Goal: Information Seeking & Learning: Learn about a topic

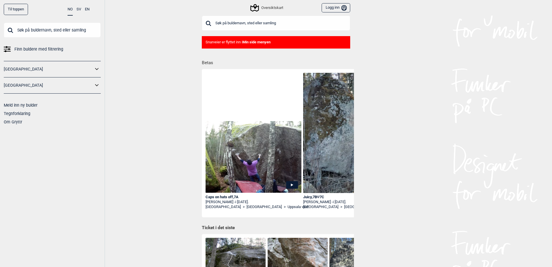
click at [249, 18] on input "text" at bounding box center [276, 23] width 148 height 15
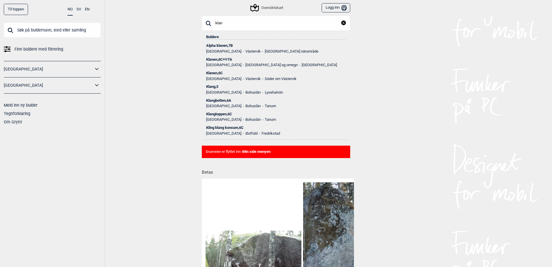
type input "klan"
click at [220, 60] on div "Klanen , 6C+ Ψ 7A" at bounding box center [276, 59] width 140 height 4
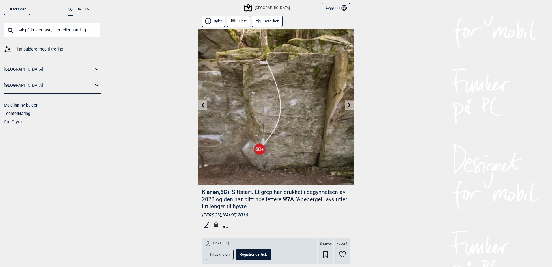
click at [266, 26] on button "Detaljkart" at bounding box center [267, 21] width 31 height 11
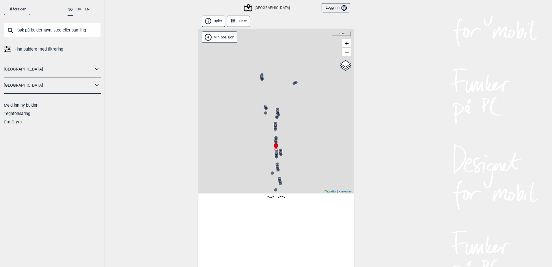
scroll to position [0, 1658]
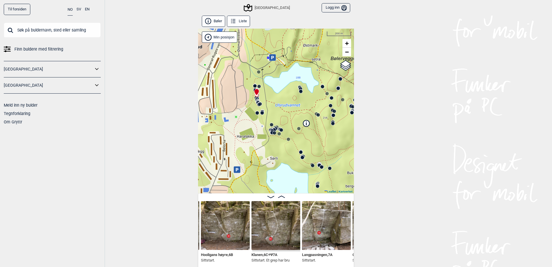
drag, startPoint x: 301, startPoint y: 156, endPoint x: 269, endPoint y: 99, distance: 65.3
click at [269, 99] on div "Speidersteinen Barnehageveggen Cowboyveggen Bølerveggen Sentrale Østmarka" at bounding box center [276, 111] width 156 height 165
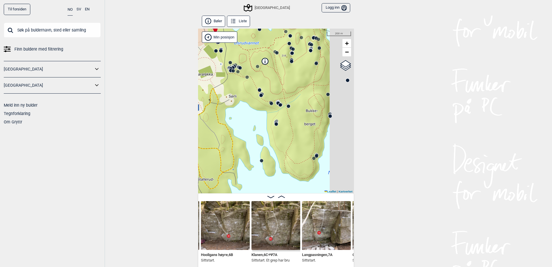
drag, startPoint x: 283, startPoint y: 122, endPoint x: 242, endPoint y: 61, distance: 73.5
click at [242, 61] on div "Speidersteinen Barnehageveggen Cowboyveggen Bølerveggen [GEOGRAPHIC_DATA]" at bounding box center [276, 111] width 156 height 165
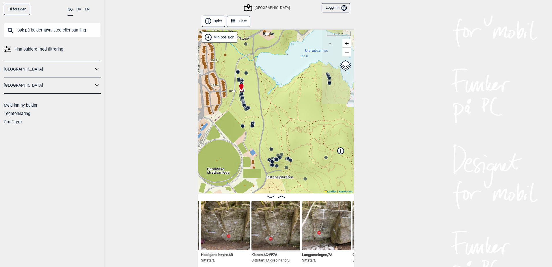
drag, startPoint x: 256, startPoint y: 85, endPoint x: 334, endPoint y: 209, distance: 146.2
click at [334, 209] on div "Bøler Liste Speidersteinen Barnehageveggen Cowboyveggen Bølerveggen Sentrale Øs…" at bounding box center [276, 142] width 156 height 253
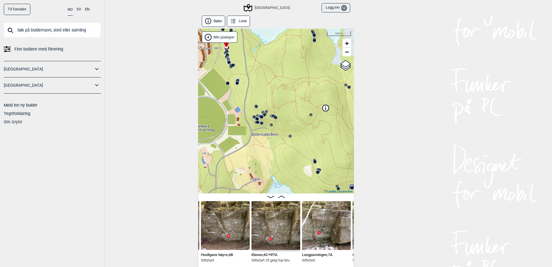
drag, startPoint x: 296, startPoint y: 117, endPoint x: 281, endPoint y: 74, distance: 45.3
click at [281, 74] on div "Speidersteinen Barnehageveggen Cowboyveggen Bølerveggen Sentrale Østmarka" at bounding box center [276, 111] width 156 height 165
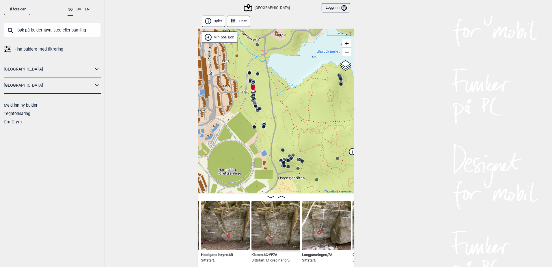
drag, startPoint x: 297, startPoint y: 127, endPoint x: 316, endPoint y: 154, distance: 33.7
click at [316, 154] on div "Speidersteinen Barnehageveggen Cowboyveggen Bølerveggen Sentrale Østmarka" at bounding box center [276, 111] width 156 height 165
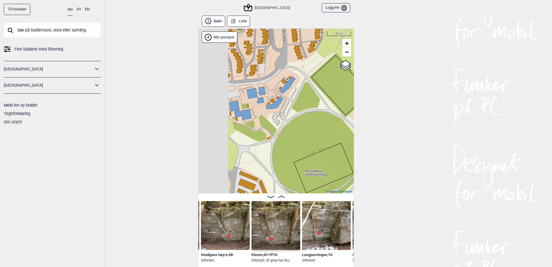
drag, startPoint x: 252, startPoint y: 145, endPoint x: 344, endPoint y: 85, distance: 109.8
click at [344, 85] on div "Speidersteinen Barnehageveggen Cowboyveggen Bølerveggen Sentrale Østmarka" at bounding box center [276, 111] width 156 height 165
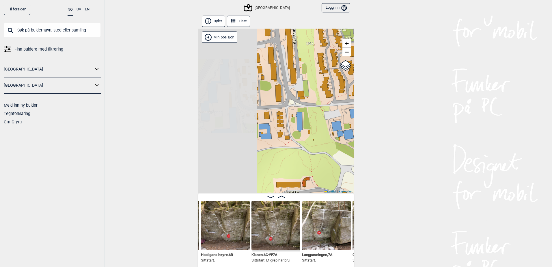
drag, startPoint x: 308, startPoint y: 118, endPoint x: 416, endPoint y: 130, distance: 108.6
click at [416, 130] on div "Til forsiden NO SV EN Finn buldere med filtrering Norge Sverige Meld inn ny bul…" at bounding box center [276, 133] width 552 height 267
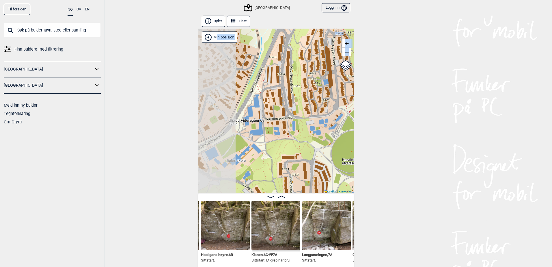
drag, startPoint x: 285, startPoint y: 132, endPoint x: 246, endPoint y: 89, distance: 58.2
click at [246, 89] on div "Speidersteinen Barnehageveggen Cowboyveggen Bølerveggen Sentrale Østmarka" at bounding box center [276, 111] width 156 height 165
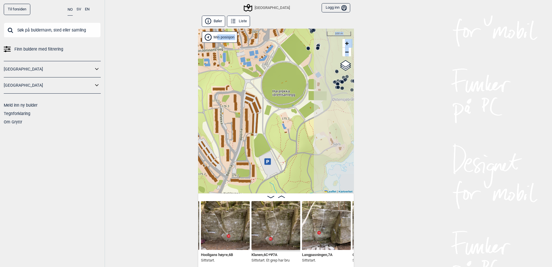
drag, startPoint x: 246, startPoint y: 89, endPoint x: 241, endPoint y: 57, distance: 32.4
click at [240, 60] on div "Speidersteinen Barnehageveggen Cowboyveggen Bølerveggen Sentrale Østmarka" at bounding box center [276, 111] width 156 height 165
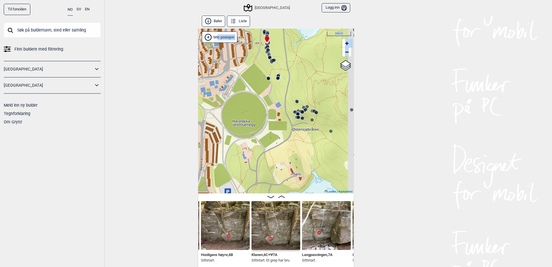
drag, startPoint x: 288, startPoint y: 124, endPoint x: 245, endPoint y: 157, distance: 54.5
click at [246, 159] on div "Speidersteinen Barnehageveggen Cowboyveggen Bølerveggen Sentrale Østmarka" at bounding box center [276, 111] width 156 height 165
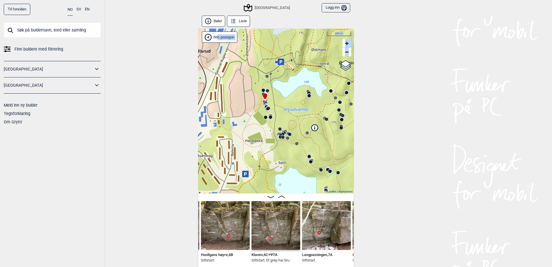
click at [317, 122] on div "Speidersteinen Barnehageveggen Cowboyveggen Bølerveggen Sentrale Østmarka" at bounding box center [276, 111] width 156 height 165
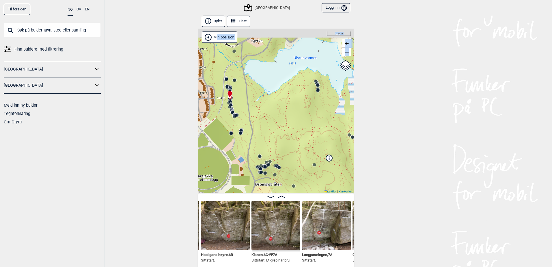
drag, startPoint x: 286, startPoint y: 110, endPoint x: 294, endPoint y: 129, distance: 20.9
click at [294, 129] on div "Speidersteinen Barnehageveggen Cowboyveggen Bølerveggen Sentrale Østmarka" at bounding box center [276, 111] width 156 height 165
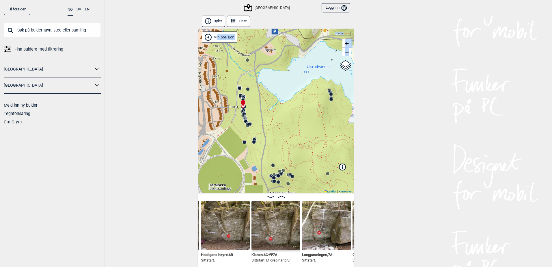
drag, startPoint x: 274, startPoint y: 135, endPoint x: 289, endPoint y: 146, distance: 19.0
click at [289, 146] on div "Speidersteinen Barnehageveggen Cowboyveggen Bølerveggen Sentrale Østmarka" at bounding box center [276, 111] width 156 height 165
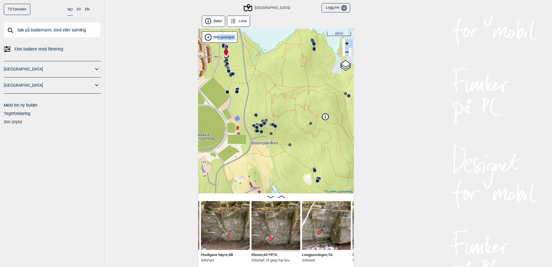
drag, startPoint x: 303, startPoint y: 124, endPoint x: 275, endPoint y: 33, distance: 95.0
click at [275, 34] on div "Speidersteinen Barnehageveggen Cowboyveggen Bølerveggen Sentrale Østmarka" at bounding box center [276, 111] width 156 height 165
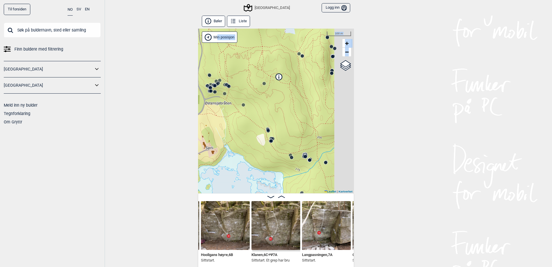
drag, startPoint x: 313, startPoint y: 165, endPoint x: 266, endPoint y: 132, distance: 57.2
click at [266, 132] on circle at bounding box center [267, 130] width 3 height 3
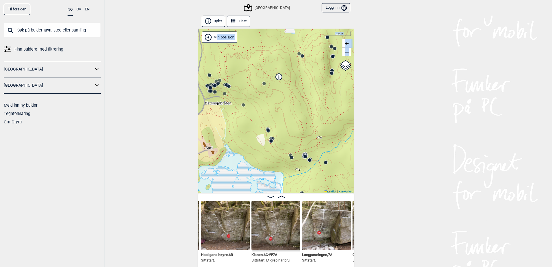
scroll to position [3, 0]
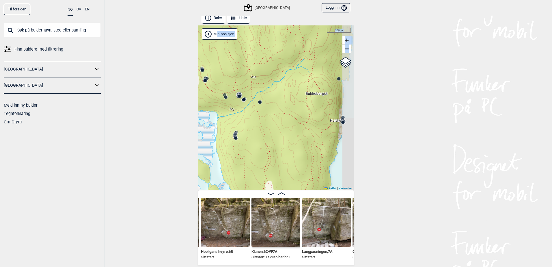
drag, startPoint x: 299, startPoint y: 164, endPoint x: 234, endPoint y: 106, distance: 87.3
click at [234, 106] on div "Speidersteinen Barnehageveggen Cowboyveggen Bølerveggen Sentrale Østmarka" at bounding box center [276, 107] width 156 height 165
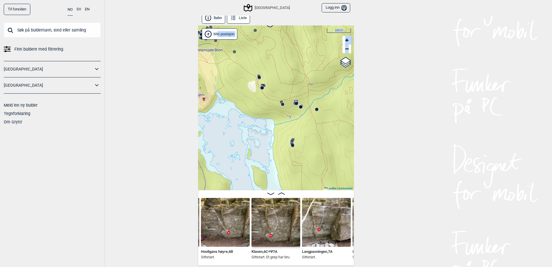
drag, startPoint x: 279, startPoint y: 116, endPoint x: 340, endPoint y: 123, distance: 61.5
click at [340, 123] on div "Speidersteinen Barnehageveggen Cowboyveggen Bølerveggen Sentrale Østmarka" at bounding box center [276, 107] width 156 height 165
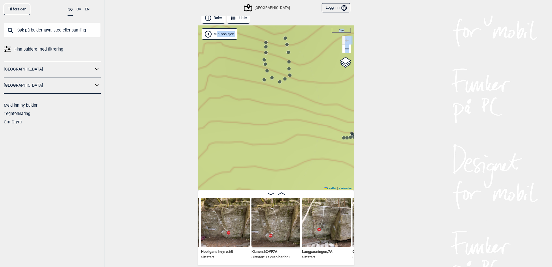
drag, startPoint x: 322, startPoint y: 114, endPoint x: 250, endPoint y: 80, distance: 79.5
click at [250, 80] on div "Speidersteinen Barnehageveggen Cowboyveggen Bølerveggen Sentrale Østmarka" at bounding box center [276, 107] width 156 height 165
click at [256, 65] on circle at bounding box center [256, 64] width 3 height 3
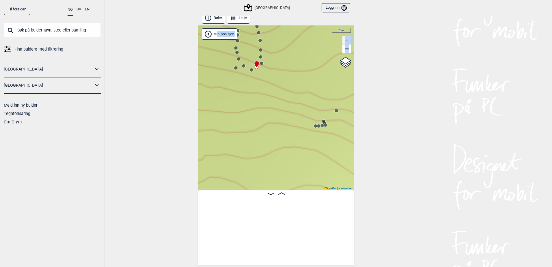
scroll to position [0, 7569]
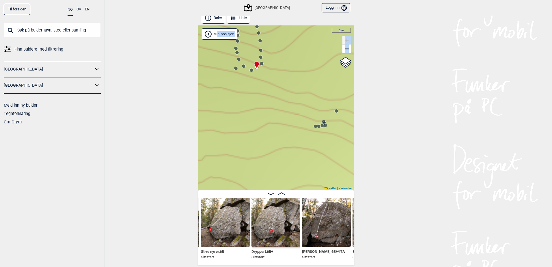
click at [242, 67] on circle at bounding box center [243, 65] width 3 height 3
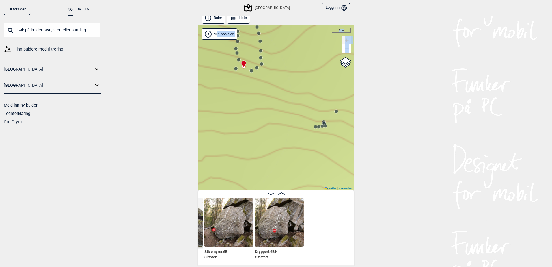
scroll to position [0, 7472]
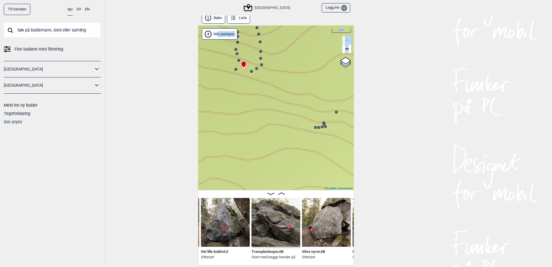
click at [240, 60] on div at bounding box center [242, 62] width 5 height 5
click at [237, 60] on circle at bounding box center [239, 60] width 4 height 4
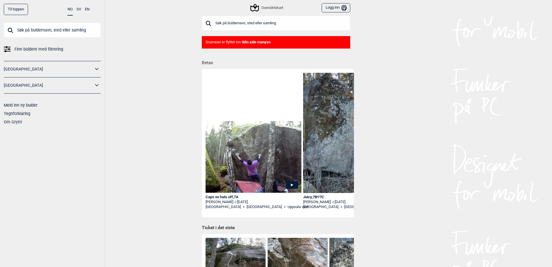
click at [245, 24] on input "text" at bounding box center [276, 23] width 148 height 15
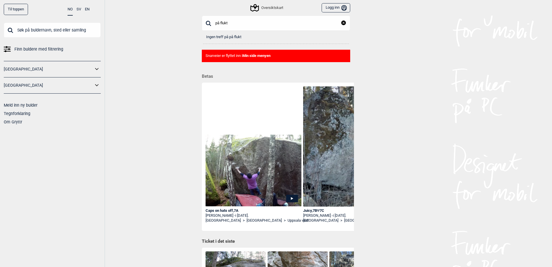
click at [240, 25] on input "på flukt" at bounding box center [276, 23] width 148 height 15
drag, startPoint x: 240, startPoint y: 25, endPoint x: 153, endPoint y: 6, distance: 89.2
click at [153, 6] on div "Til toppen NO SV EN Finn buldere med filtrering Norge Sverige Meld inn ny bulde…" at bounding box center [276, 133] width 552 height 267
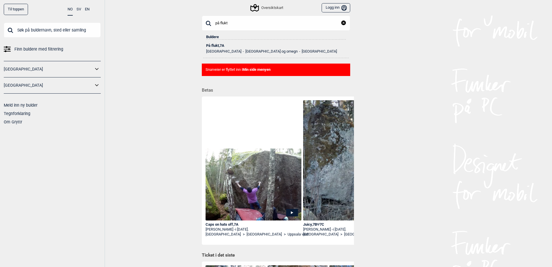
type input "på flukt"
click at [214, 46] on div "På flukt , 7A" at bounding box center [276, 46] width 140 height 4
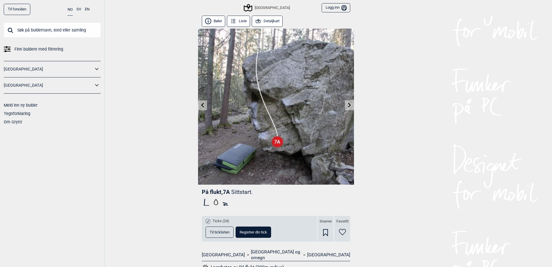
click at [262, 20] on button "Detaljkart" at bounding box center [267, 21] width 31 height 11
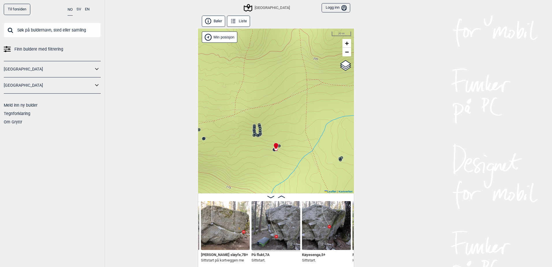
scroll to position [3, 0]
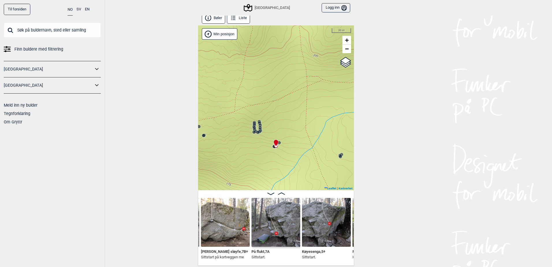
click at [270, 226] on img at bounding box center [275, 222] width 49 height 49
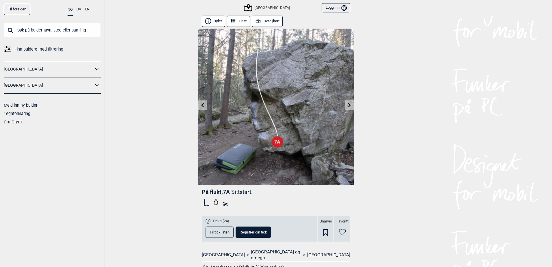
click at [269, 21] on button "Detaljkart" at bounding box center [267, 21] width 31 height 11
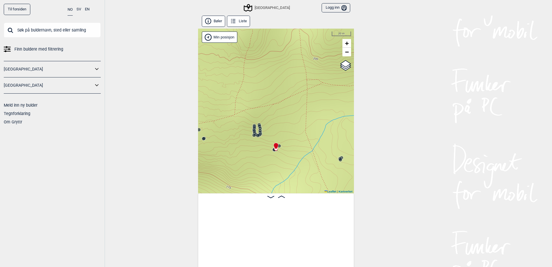
scroll to position [0, 8390]
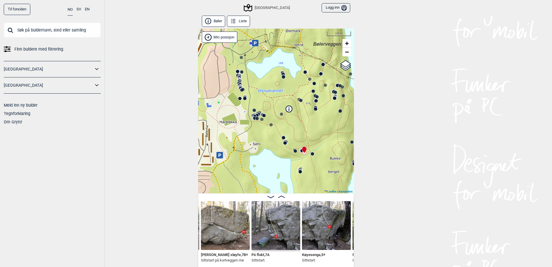
drag, startPoint x: 261, startPoint y: 137, endPoint x: 265, endPoint y: 142, distance: 6.4
click at [265, 142] on div "Speidersteinen Barnehageveggen Cowboyveggen Bølerveggen [GEOGRAPHIC_DATA]" at bounding box center [276, 111] width 156 height 165
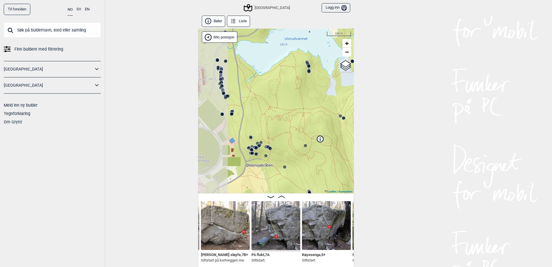
drag, startPoint x: 285, startPoint y: 121, endPoint x: 318, endPoint y: 158, distance: 49.7
click at [318, 158] on div "Speidersteinen Barnehageveggen Cowboyveggen Bølerveggen [GEOGRAPHIC_DATA]" at bounding box center [276, 111] width 156 height 165
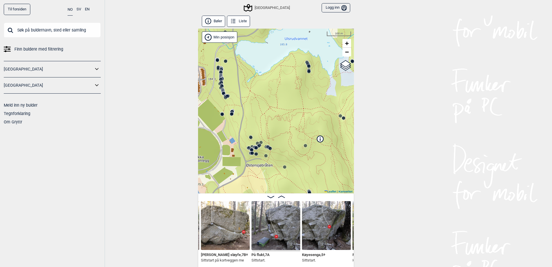
drag, startPoint x: 297, startPoint y: 98, endPoint x: 283, endPoint y: 47, distance: 52.9
click at [283, 47] on div "Speidersteinen Barnehageveggen Cowboyveggen Bølerveggen Sentrale Østmarka" at bounding box center [276, 111] width 156 height 165
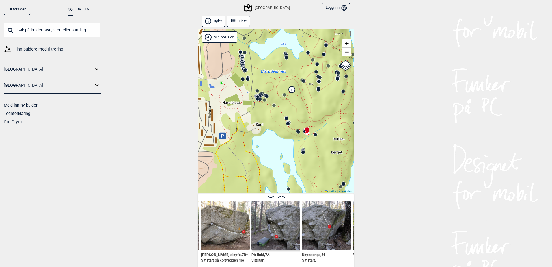
drag, startPoint x: 283, startPoint y: 103, endPoint x: 276, endPoint y: 97, distance: 8.8
click at [276, 97] on div "Speidersteinen Barnehageveggen Cowboyveggen Bølerveggen Sentrale Østmarka" at bounding box center [276, 111] width 156 height 165
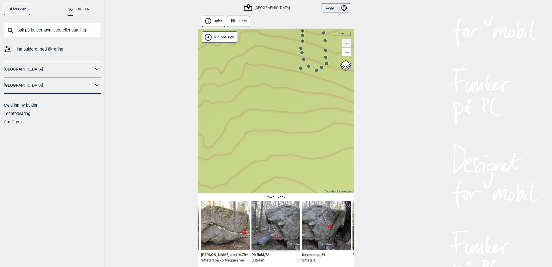
drag, startPoint x: 291, startPoint y: 91, endPoint x: 289, endPoint y: 124, distance: 32.9
click at [289, 124] on div "Speidersteinen Barnehageveggen Cowboyveggen Bølerveggen Sentrale Østmarka" at bounding box center [276, 111] width 156 height 165
click at [306, 98] on circle at bounding box center [307, 98] width 3 height 3
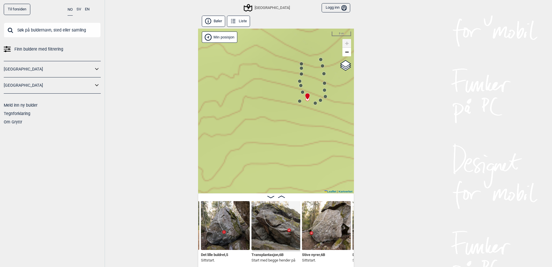
scroll to position [3, 0]
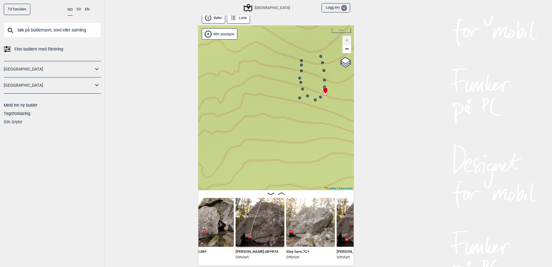
scroll to position [0, 7636]
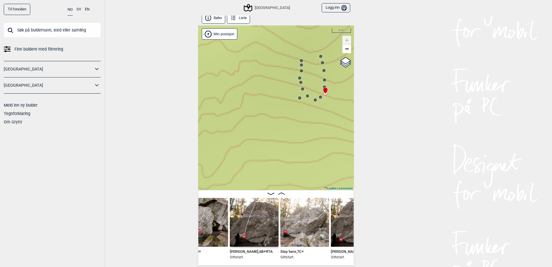
click at [238, 220] on img at bounding box center [254, 222] width 49 height 49
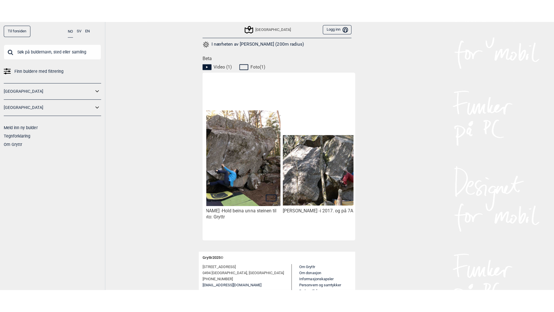
scroll to position [0, 48]
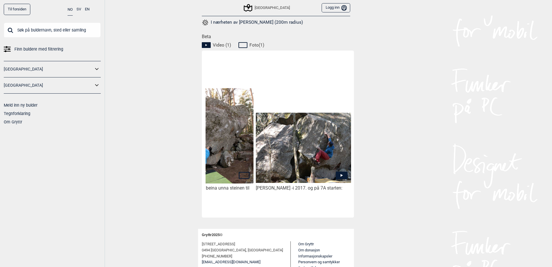
click at [341, 171] on icon at bounding box center [342, 175] width 12 height 8
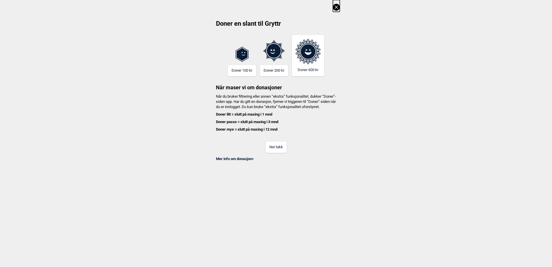
click at [273, 153] on button "Nei takk" at bounding box center [276, 146] width 21 height 11
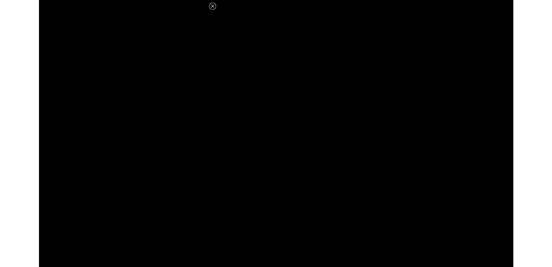
scroll to position [260, 0]
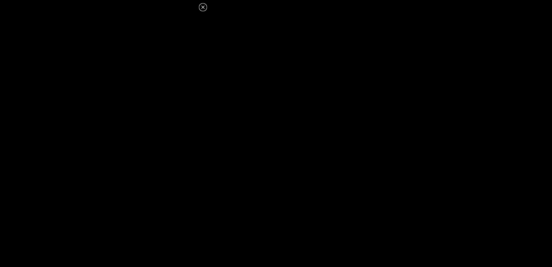
click at [200, 5] on icon at bounding box center [202, 7] width 7 height 7
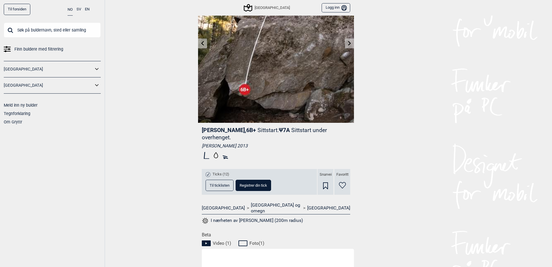
scroll to position [58, 0]
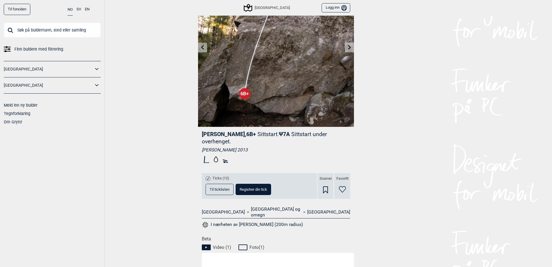
click at [212, 190] on span "Til ticklisten" at bounding box center [220, 189] width 20 height 4
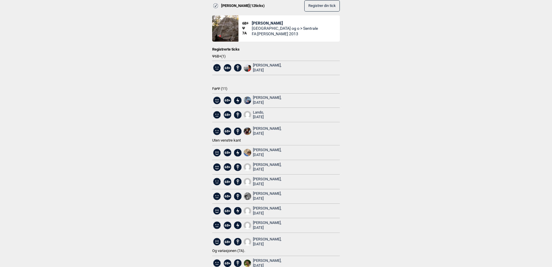
scroll to position [0, 0]
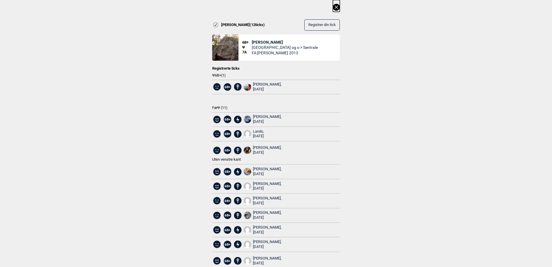
click at [333, 9] on icon at bounding box center [336, 7] width 7 height 7
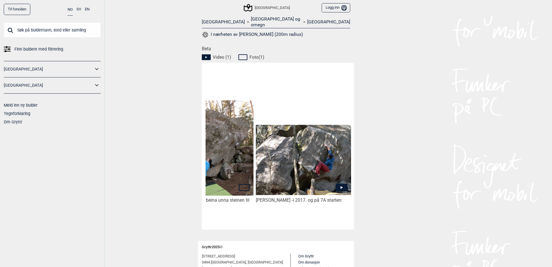
scroll to position [260, 0]
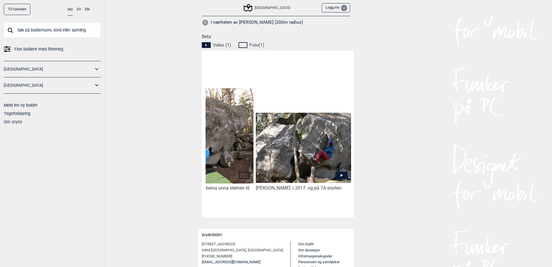
drag, startPoint x: 325, startPoint y: 210, endPoint x: 337, endPoint y: 206, distance: 12.8
click at [333, 208] on div "Ylva J Björnerstedt - Hold beina unna steinen til venstre. Foto: Gryttr Jacob J…" at bounding box center [278, 134] width 152 height 167
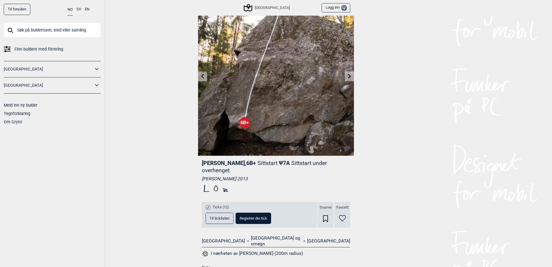
scroll to position [202, 0]
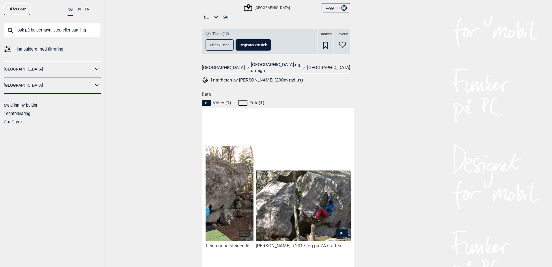
click at [343, 229] on icon at bounding box center [342, 233] width 12 height 8
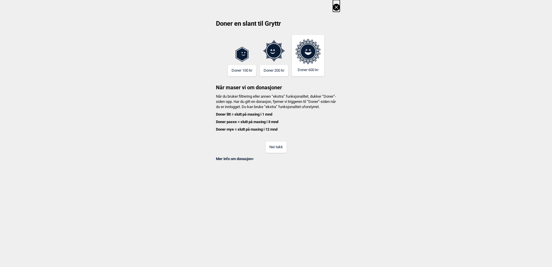
click at [277, 151] on button "Nei takk" at bounding box center [276, 146] width 21 height 11
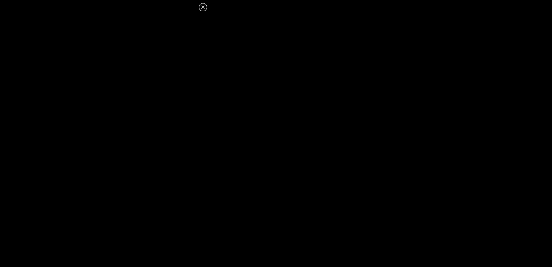
click at [204, 7] on icon at bounding box center [202, 7] width 7 height 7
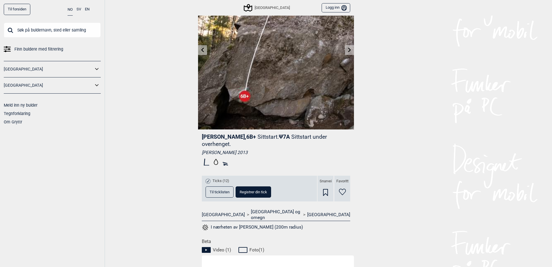
scroll to position [0, 0]
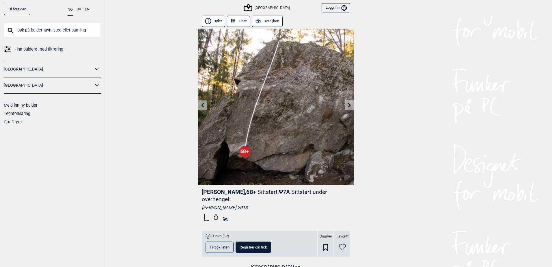
click at [203, 103] on link at bounding box center [202, 105] width 9 height 10
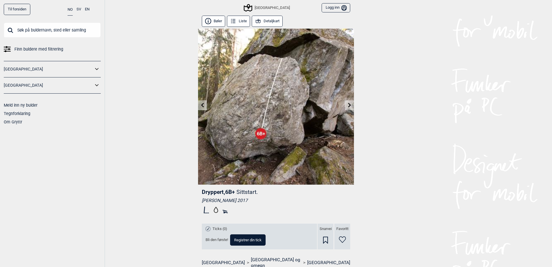
click at [347, 105] on icon at bounding box center [349, 104] width 5 height 5
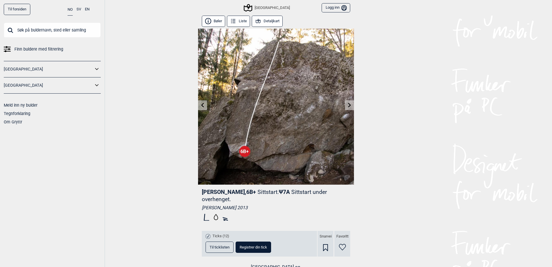
click at [347, 105] on icon at bounding box center [349, 104] width 5 height 5
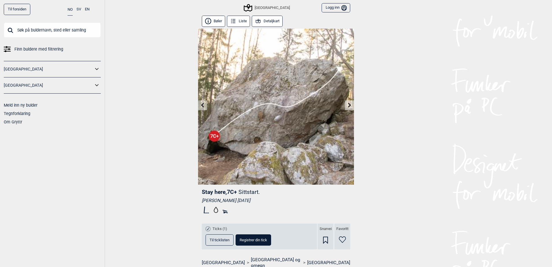
click at [198, 105] on link at bounding box center [202, 105] width 9 height 10
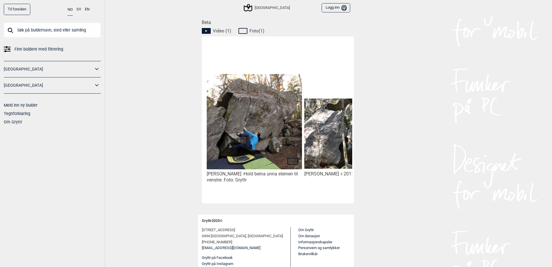
scroll to position [187, 0]
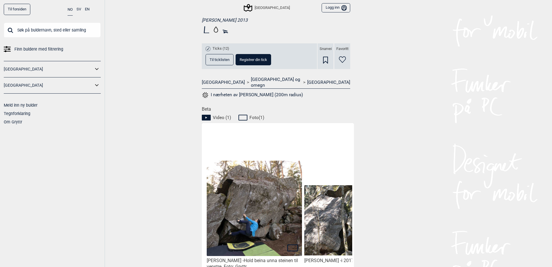
click at [249, 115] on span "Foto ( 1 )" at bounding box center [256, 118] width 15 height 6
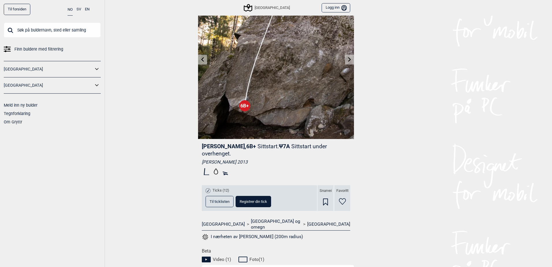
scroll to position [0, 0]
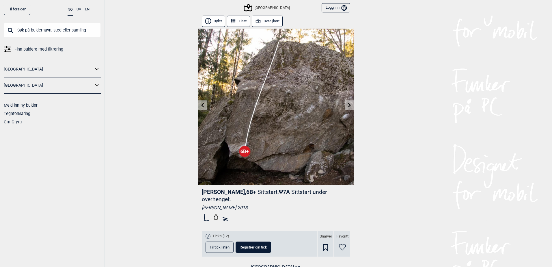
click at [269, 18] on button "Detaljkart" at bounding box center [267, 21] width 31 height 11
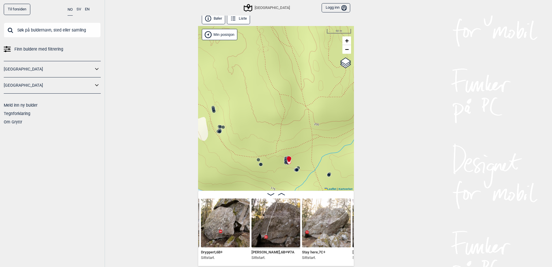
scroll to position [3, 0]
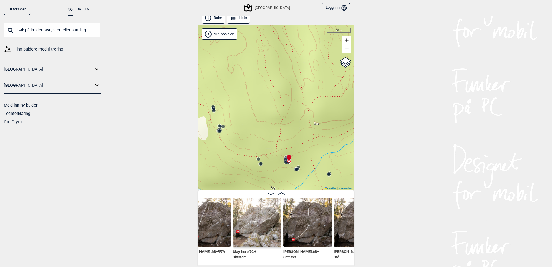
scroll to position [0, 7690]
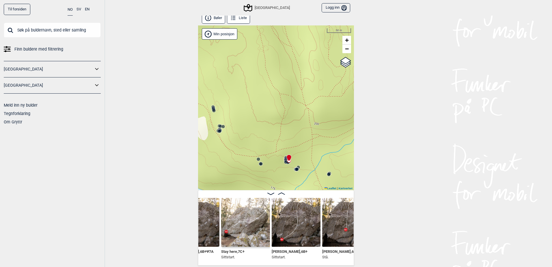
click at [352, 261] on div "Dryppert , 6B+ Sittstart. William Dalton , 6B+ Ψ 7A Sittstart. Stay here , 7C+ …" at bounding box center [276, 227] width 156 height 75
click at [351, 261] on div "Dryppert , 6B+ Sittstart. William Dalton , 6B+ Ψ 7A Sittstart. Stay here , 7C+ …" at bounding box center [275, 229] width 155 height 63
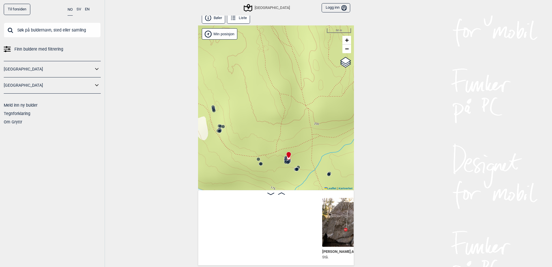
scroll to position [0, 7962]
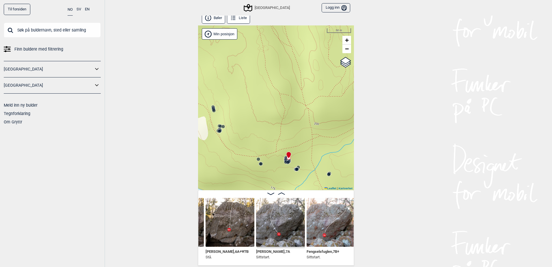
scroll to position [0, 7800]
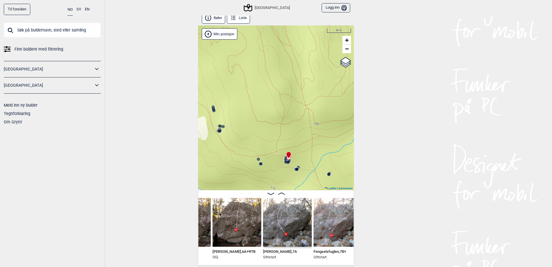
click at [270, 221] on img at bounding box center [287, 222] width 49 height 49
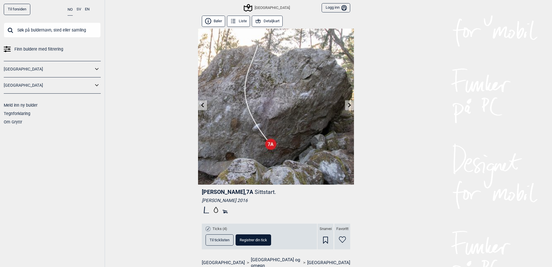
click at [221, 241] on span "Til ticklisten" at bounding box center [220, 240] width 20 height 4
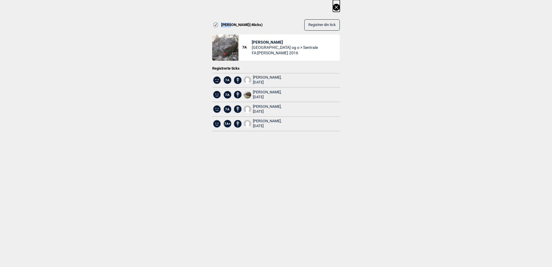
click at [338, 5] on icon at bounding box center [336, 7] width 7 height 7
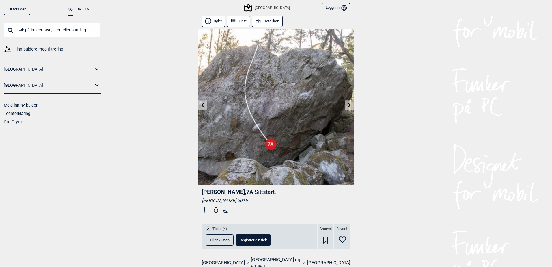
click at [204, 105] on link at bounding box center [202, 105] width 9 height 10
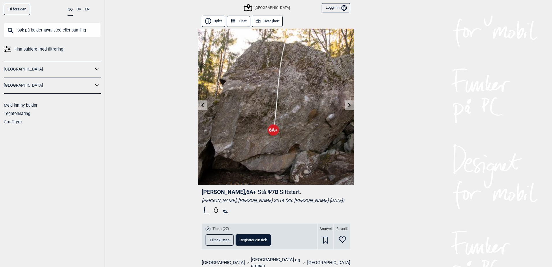
click at [204, 105] on link at bounding box center [202, 105] width 9 height 10
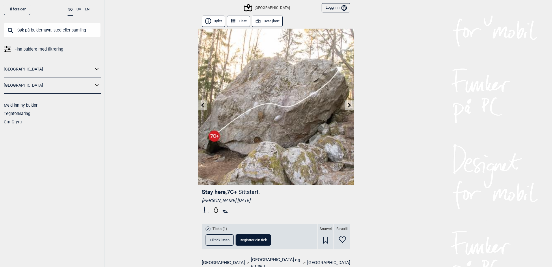
click at [204, 105] on link at bounding box center [202, 105] width 9 height 10
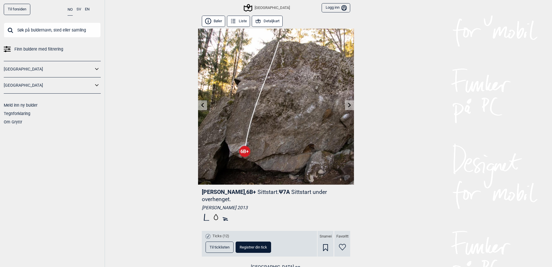
click at [204, 105] on link at bounding box center [202, 105] width 9 height 10
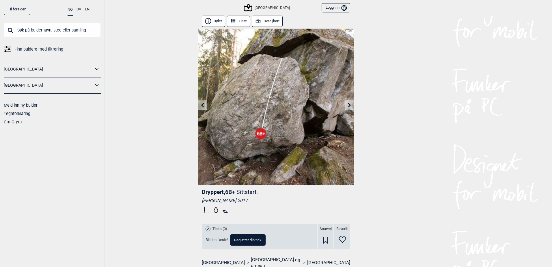
click at [204, 105] on link at bounding box center [202, 105] width 9 height 10
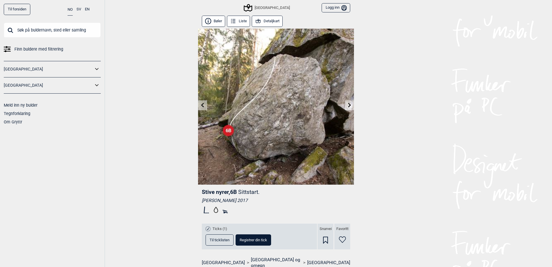
click at [204, 105] on link at bounding box center [202, 105] width 9 height 10
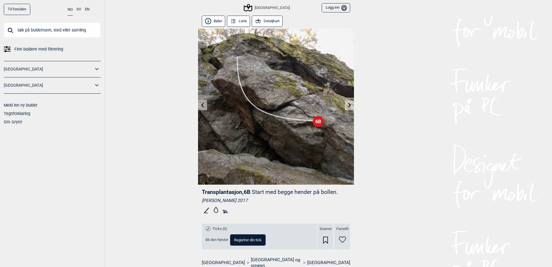
click at [201, 105] on icon at bounding box center [202, 104] width 5 height 5
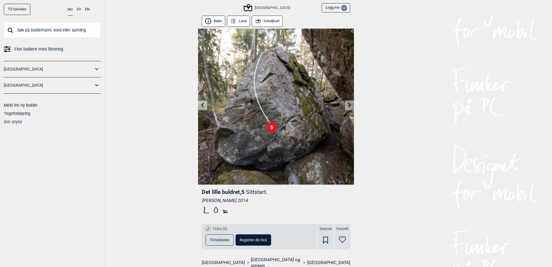
click at [201, 105] on icon at bounding box center [202, 104] width 5 height 5
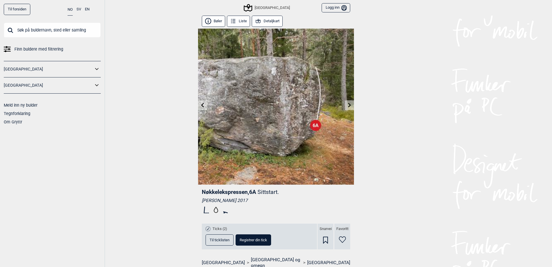
click at [201, 105] on icon at bounding box center [202, 104] width 5 height 5
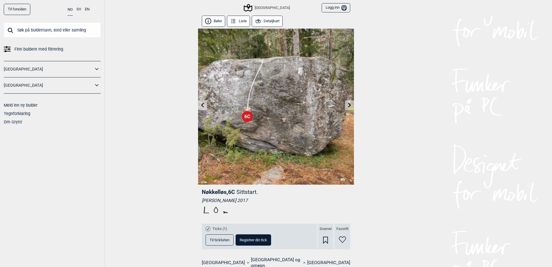
click at [201, 105] on icon at bounding box center [202, 104] width 5 height 5
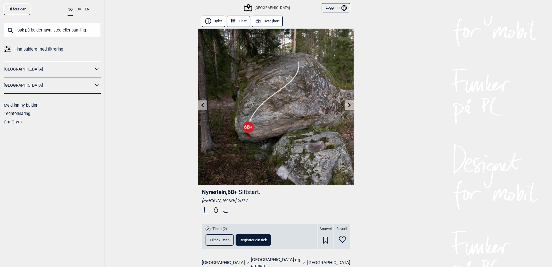
click at [201, 105] on icon at bounding box center [202, 104] width 5 height 5
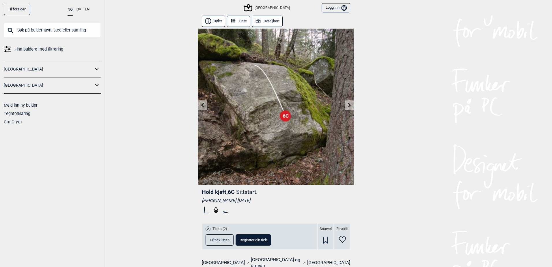
click at [350, 107] on link at bounding box center [349, 105] width 9 height 10
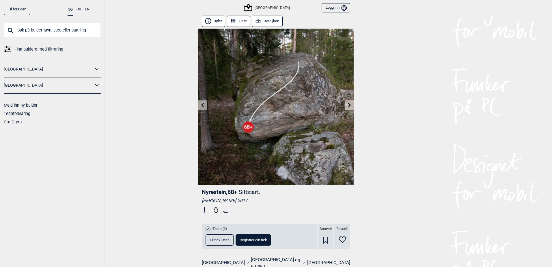
click at [252, 20] on button "Detaljkart" at bounding box center [267, 21] width 31 height 11
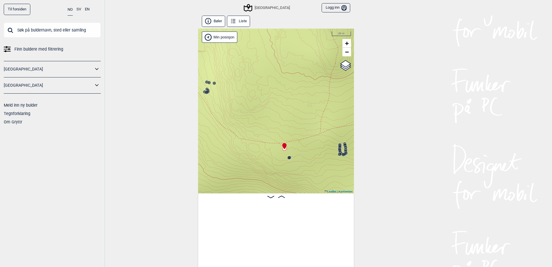
scroll to position [0, 7268]
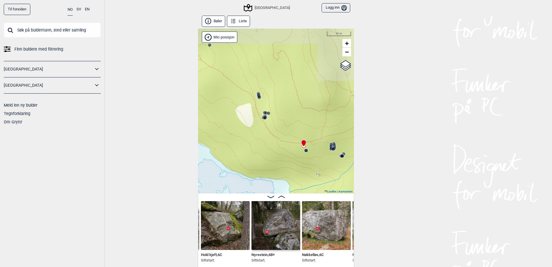
drag, startPoint x: 317, startPoint y: 143, endPoint x: 239, endPoint y: 132, distance: 78.3
click at [239, 132] on div "Speidersteinen Barnehageveggen Cowboyveggen Bølerveggen Sentrale Østmarka" at bounding box center [276, 111] width 156 height 165
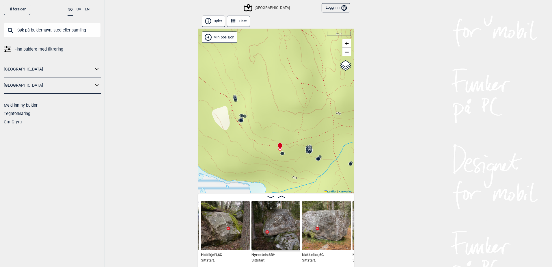
drag, startPoint x: 350, startPoint y: 155, endPoint x: 320, endPoint y: 156, distance: 30.6
click at [320, 156] on div "Speidersteinen Barnehageveggen Cowboyveggen Bølerveggen Sentrale Østmarka" at bounding box center [276, 111] width 156 height 165
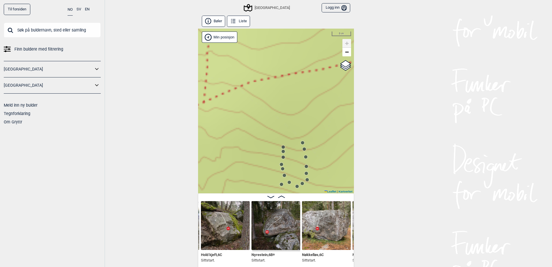
click at [281, 148] on circle at bounding box center [282, 146] width 3 height 3
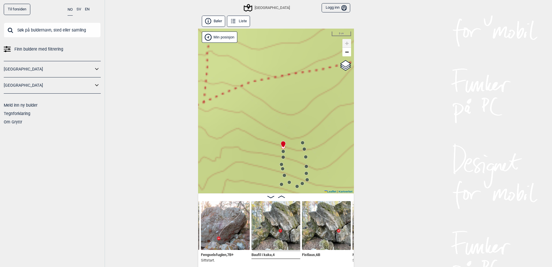
click at [281, 220] on img at bounding box center [275, 225] width 49 height 49
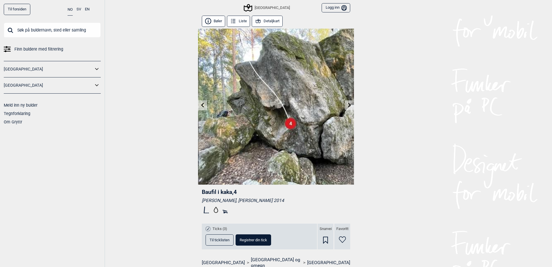
click at [348, 106] on icon at bounding box center [349, 104] width 5 height 5
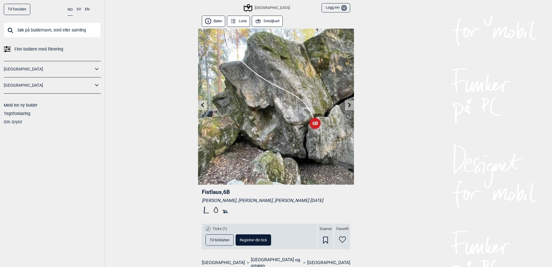
click at [348, 105] on icon at bounding box center [349, 104] width 3 height 5
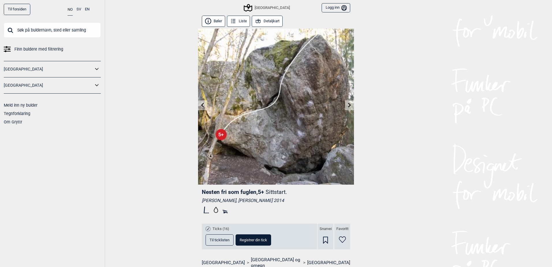
click at [348, 105] on icon at bounding box center [349, 104] width 3 height 5
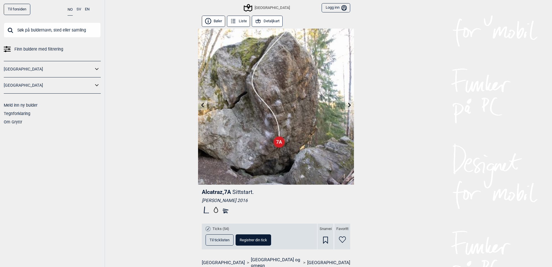
click at [348, 105] on icon at bounding box center [349, 104] width 3 height 5
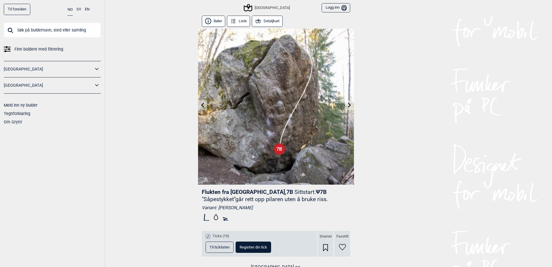
click at [348, 105] on icon at bounding box center [349, 104] width 3 height 5
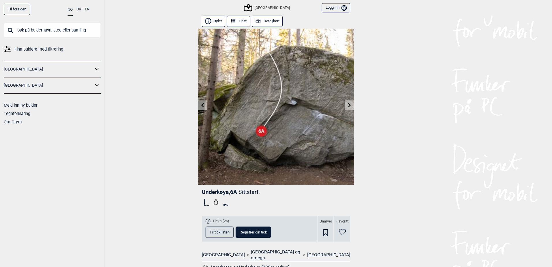
click at [348, 105] on icon at bounding box center [349, 104] width 3 height 5
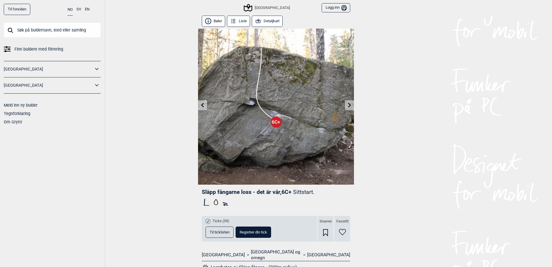
click at [348, 105] on icon at bounding box center [349, 104] width 3 height 5
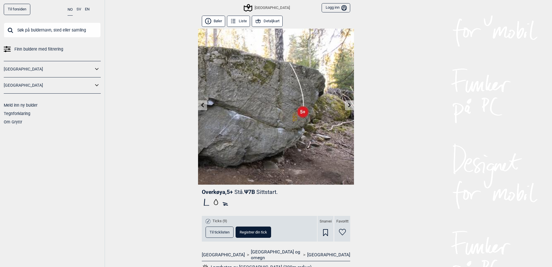
click at [348, 105] on icon at bounding box center [349, 104] width 3 height 5
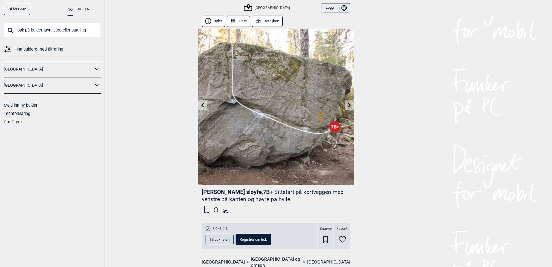
click at [348, 105] on icon at bounding box center [349, 104] width 3 height 5
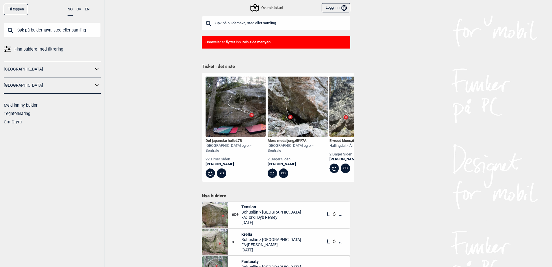
click at [261, 20] on input "text" at bounding box center [276, 23] width 148 height 15
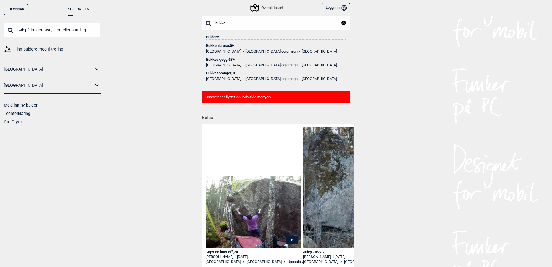
type input "bukke"
click at [216, 75] on ul "Norge [GEOGRAPHIC_DATA] og omegn [GEOGRAPHIC_DATA]" at bounding box center [276, 78] width 140 height 6
click at [219, 69] on li "Bukkespranget , 7B Norge Oslo og omegn Sentrale Østmarka" at bounding box center [276, 74] width 140 height 14
click at [218, 72] on div "Bukkespranget , 7B" at bounding box center [276, 73] width 140 height 4
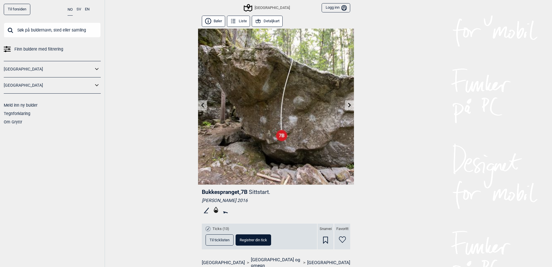
click at [268, 21] on button "Detaljkart" at bounding box center [267, 21] width 31 height 11
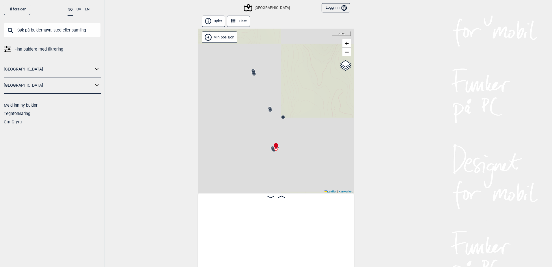
scroll to position [0, 11512]
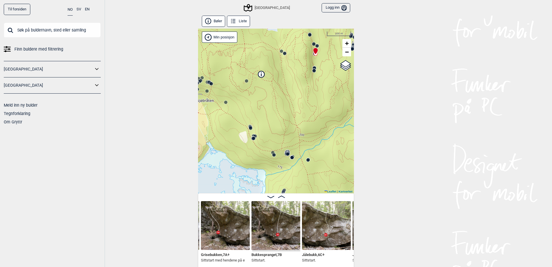
drag, startPoint x: 291, startPoint y: 164, endPoint x: 320, endPoint y: 72, distance: 96.7
click at [322, 72] on div "Speidersteinen Barnehageveggen Cowboyveggen Bølerveggen Sentrale Østmarka" at bounding box center [276, 111] width 156 height 165
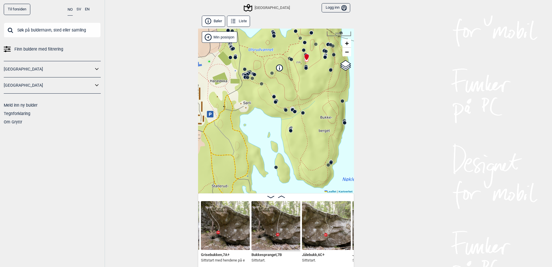
drag, startPoint x: 303, startPoint y: 113, endPoint x: 294, endPoint y: 104, distance: 12.9
click at [296, 104] on div "Speidersteinen Barnehageveggen Cowboyveggen Bølerveggen Sentrale Østmarka" at bounding box center [276, 111] width 156 height 165
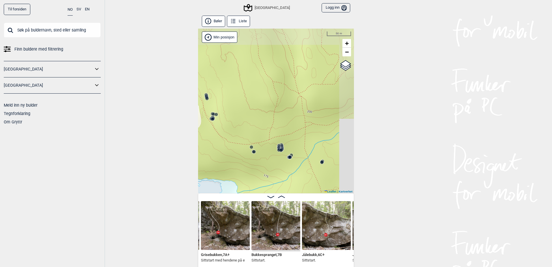
drag, startPoint x: 303, startPoint y: 107, endPoint x: 281, endPoint y: 116, distance: 24.2
click at [281, 116] on div "Speidersteinen Barnehageveggen Cowboyveggen Bølerveggen Sentrale Østmarka" at bounding box center [276, 111] width 156 height 165
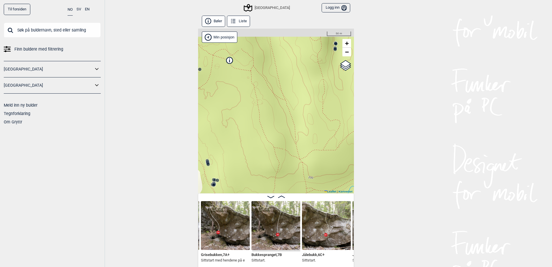
drag, startPoint x: 275, startPoint y: 96, endPoint x: 281, endPoint y: 158, distance: 62.6
click at [281, 159] on div "Speidersteinen Barnehageveggen Cowboyveggen Bølerveggen Sentrale Østmarka" at bounding box center [276, 111] width 156 height 165
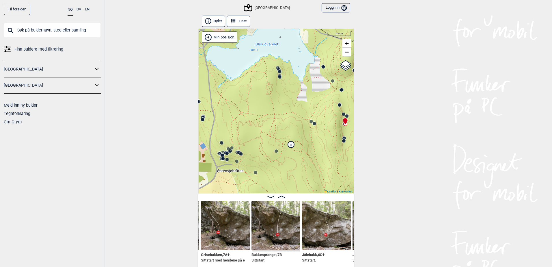
drag, startPoint x: 278, startPoint y: 124, endPoint x: 313, endPoint y: 155, distance: 46.6
click at [311, 155] on div "Speidersteinen Barnehageveggen Cowboyveggen Bølerveggen Sentrale Østmarka" at bounding box center [276, 111] width 156 height 165
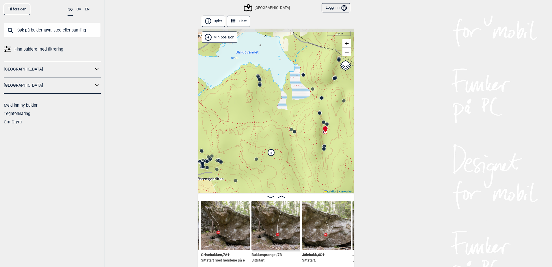
drag, startPoint x: 316, startPoint y: 124, endPoint x: 294, endPoint y: 132, distance: 23.9
click at [294, 132] on icon at bounding box center [294, 131] width 5 height 5
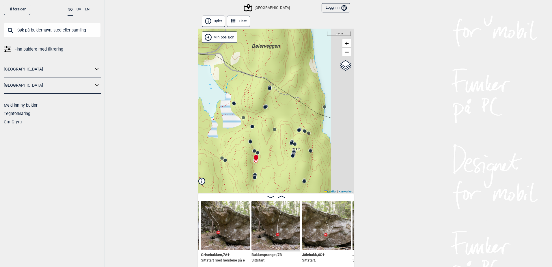
drag, startPoint x: 291, startPoint y: 136, endPoint x: 228, endPoint y: 164, distance: 68.6
click at [228, 164] on div "Speidersteinen Barnehageveggen Cowboyveggen Bølerveggen Sentrale Østmarka" at bounding box center [276, 111] width 156 height 165
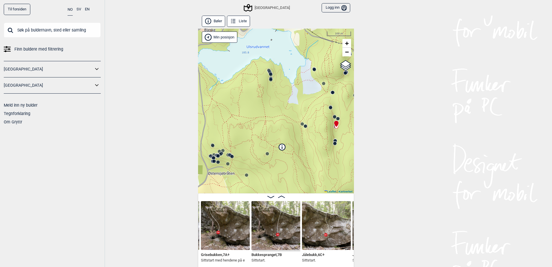
drag, startPoint x: 233, startPoint y: 151, endPoint x: 313, endPoint y: 117, distance: 87.4
click at [313, 117] on div "Speidersteinen Barnehageveggen Cowboyveggen Bølerveggen Sentrale Østmarka" at bounding box center [276, 111] width 156 height 165
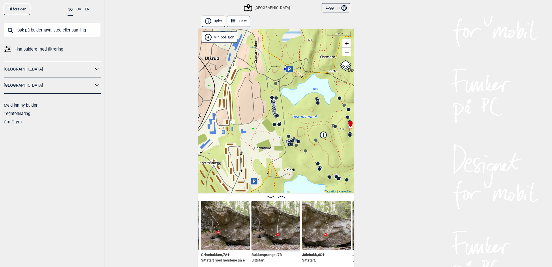
drag, startPoint x: 259, startPoint y: 128, endPoint x: 286, endPoint y: 131, distance: 27.0
click at [288, 130] on div "Speidersteinen Barnehageveggen Cowboyveggen Bølerveggen Sentrale Østmarka" at bounding box center [276, 111] width 156 height 165
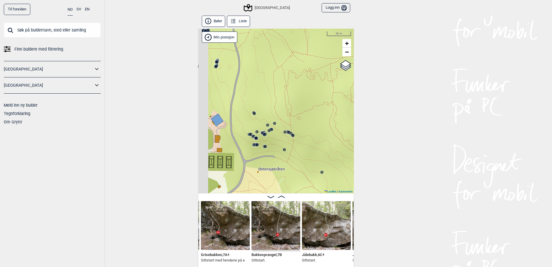
drag, startPoint x: 267, startPoint y: 109, endPoint x: 295, endPoint y: 89, distance: 35.1
click at [295, 89] on div "Speidersteinen Barnehageveggen Cowboyveggen Bølerveggen Sentrale Østmarka" at bounding box center [276, 111] width 156 height 165
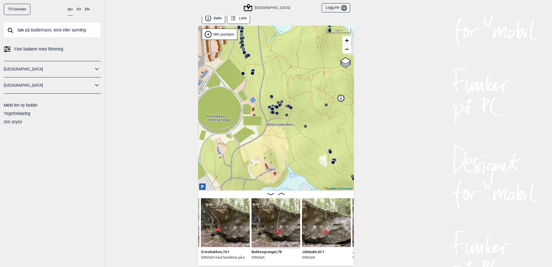
scroll to position [0, 0]
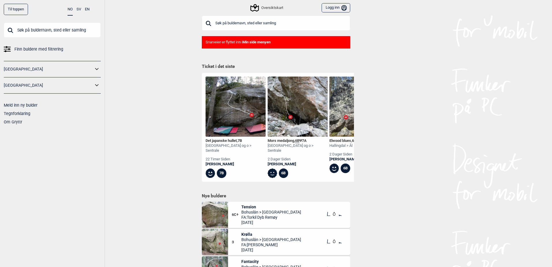
click at [266, 26] on input "text" at bounding box center [276, 23] width 148 height 15
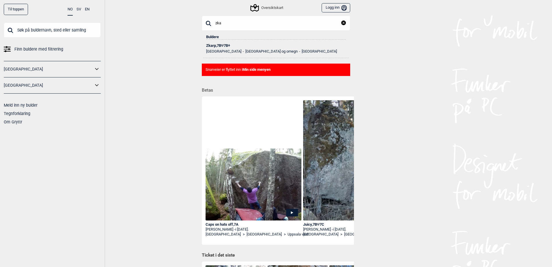
type input "zka"
click at [217, 46] on div "Zkarp , 7B Ψ 7B+" at bounding box center [276, 46] width 140 height 4
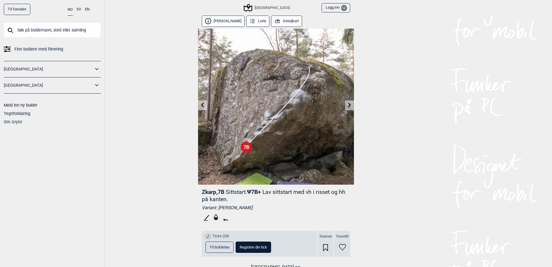
click at [293, 18] on button "Detaljkart" at bounding box center [286, 21] width 31 height 11
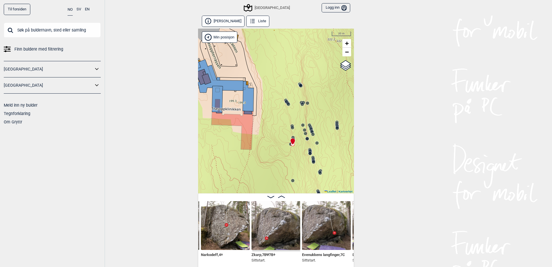
scroll to position [3, 0]
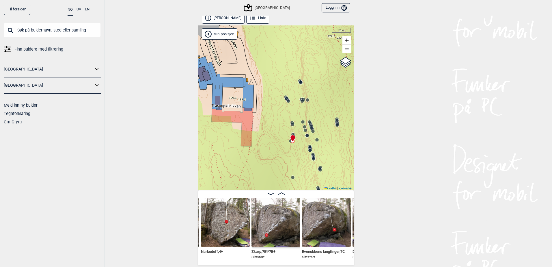
click at [423, 210] on div "Til forsiden NO SV EN Finn buldere med filtrering Norge Sverige Meld inn ny bul…" at bounding box center [276, 133] width 552 height 267
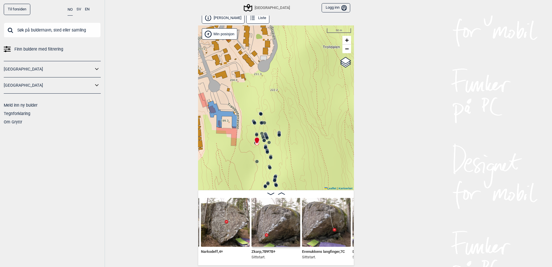
click at [157, 152] on div "Til forsiden NO SV EN Finn buldere med filtrering Norge Sverige Meld inn ny bul…" at bounding box center [276, 133] width 552 height 267
click at [274, 224] on img at bounding box center [275, 222] width 49 height 49
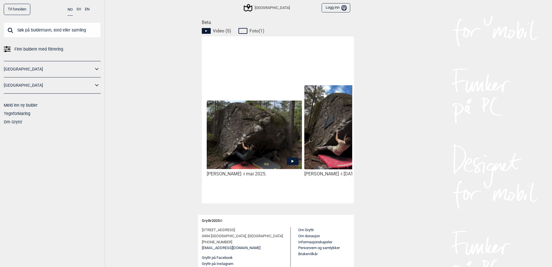
scroll to position [24, 0]
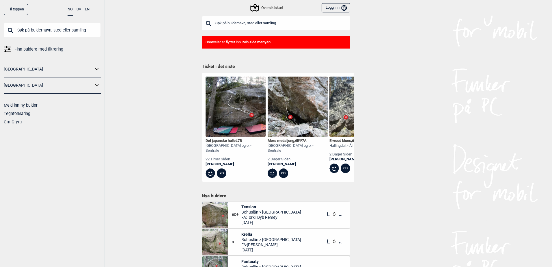
click at [299, 22] on input "text" at bounding box center [276, 23] width 148 height 15
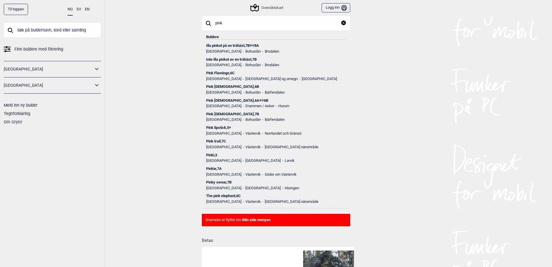
type input "pink"
click at [223, 73] on div "Pink Flamingo , 6C" at bounding box center [276, 73] width 140 height 4
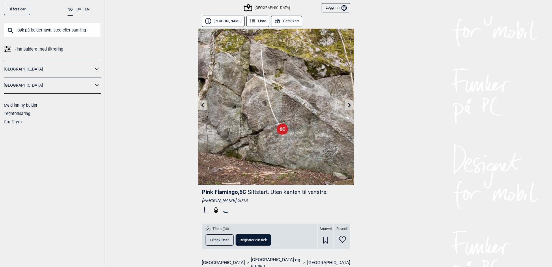
click at [274, 21] on icon at bounding box center [277, 21] width 6 height 6
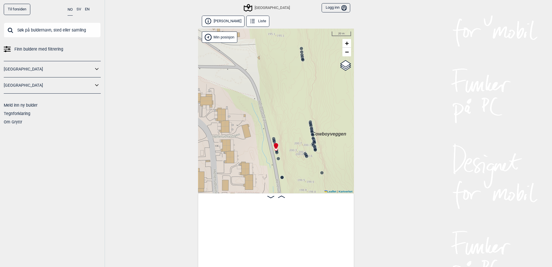
scroll to position [0, 8585]
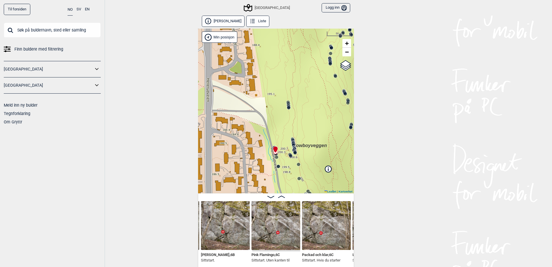
drag, startPoint x: 273, startPoint y: 164, endPoint x: 274, endPoint y: 108, distance: 55.4
click at [274, 108] on div "Speidersteinen Barnehageveggen Cowboyveggen Bølerveggen [GEOGRAPHIC_DATA]" at bounding box center [276, 111] width 156 height 165
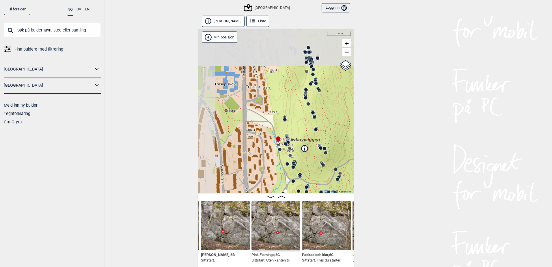
drag, startPoint x: 281, startPoint y: 119, endPoint x: 284, endPoint y: 177, distance: 57.8
click at [284, 177] on div "Speidersteinen Barnehageveggen Cowboyveggen Bølerveggen [GEOGRAPHIC_DATA]" at bounding box center [276, 111] width 156 height 165
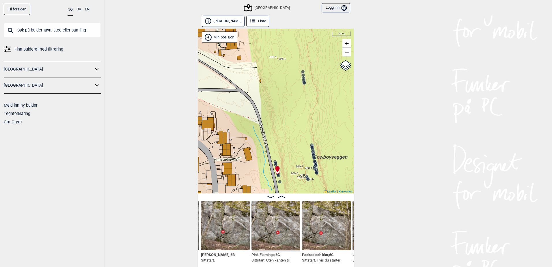
scroll to position [3, 0]
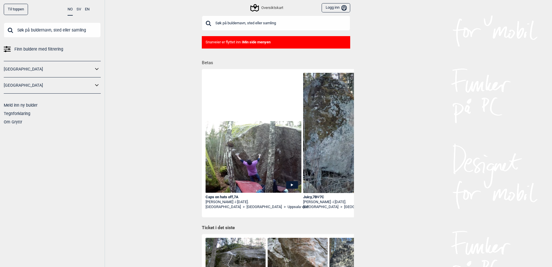
click at [264, 23] on input "text" at bounding box center [276, 23] width 148 height 15
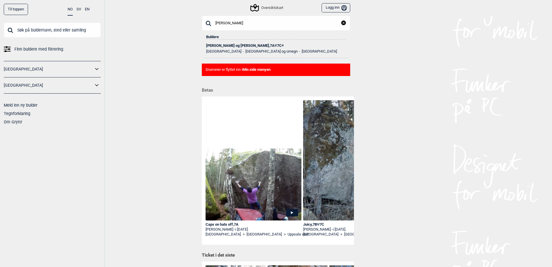
type input "[PERSON_NAME]"
click at [225, 48] on ul "Norge [GEOGRAPHIC_DATA] og omegn [GEOGRAPHIC_DATA]" at bounding box center [276, 51] width 140 height 6
click at [233, 48] on div "[PERSON_NAME] og tyven , 7A Ψ 7C+" at bounding box center [276, 46] width 140 height 4
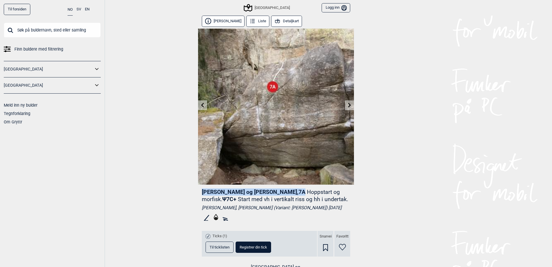
drag, startPoint x: 251, startPoint y: 193, endPoint x: 194, endPoint y: 195, distance: 56.9
click at [194, 195] on div "Til forsiden NO SV EN Finn buldere med filtrering [GEOGRAPHIC_DATA] [GEOGRAPHIC…" at bounding box center [276, 133] width 552 height 267
copy span "[PERSON_NAME] og [PERSON_NAME] , 7A"
click at [470, 142] on div "Til forsiden NO SV EN Finn buldere med filtrering [GEOGRAPHIC_DATA] [GEOGRAPHIC…" at bounding box center [276, 133] width 552 height 267
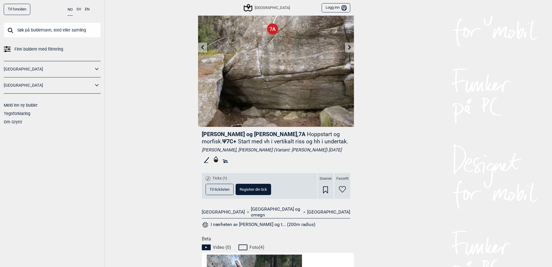
click at [222, 180] on div "Ticks (1) Til ticklisten Registrer din tick" at bounding box center [259, 186] width 115 height 26
click at [222, 181] on div "Ticks (1)" at bounding box center [239, 178] width 66 height 7
drag, startPoint x: 222, startPoint y: 181, endPoint x: 217, endPoint y: 185, distance: 6.8
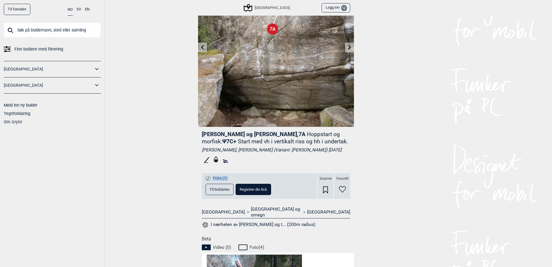
click at [217, 181] on span "Ticks (1)" at bounding box center [219, 178] width 15 height 5
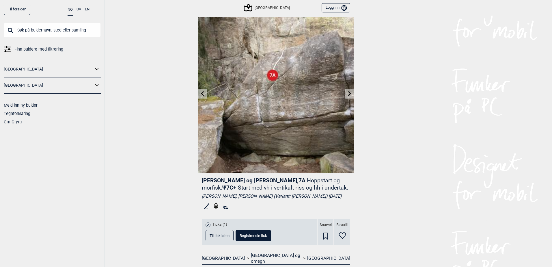
scroll to position [0, 0]
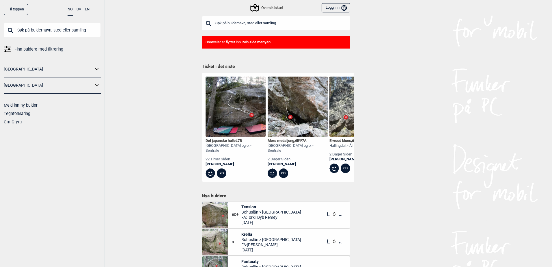
click at [284, 23] on input "text" at bounding box center [276, 23] width 148 height 15
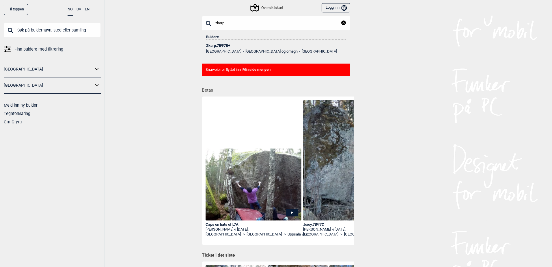
type input "zkarp"
click at [227, 45] on div "Zkarp , 7B Ψ 7B+" at bounding box center [276, 46] width 140 height 4
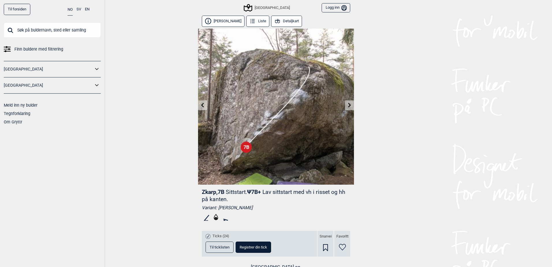
click at [285, 20] on button "Detaljkart" at bounding box center [286, 21] width 31 height 11
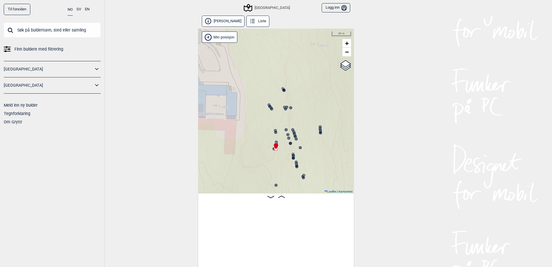
scroll to position [0, 1463]
